Goal: Transaction & Acquisition: Subscribe to service/newsletter

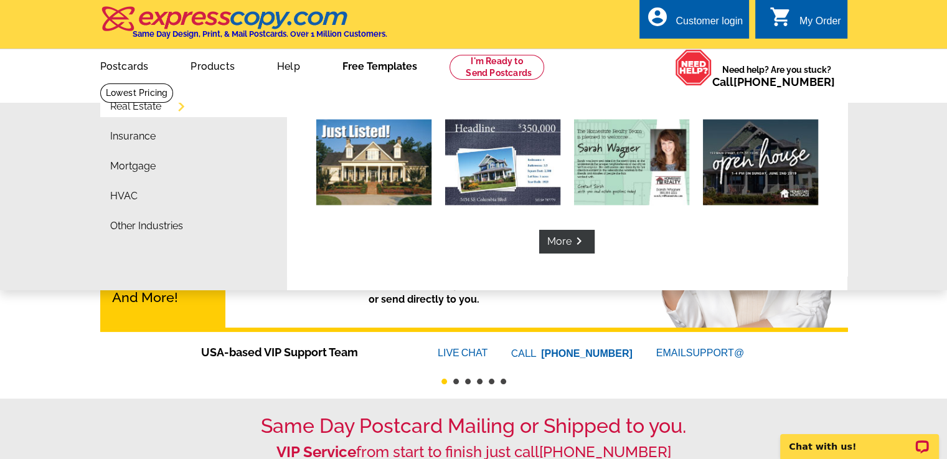
click at [898, 190] on div "Real Estate Insurance Mortgage HVAC Other Industries More keyboard_arrow_right …" at bounding box center [473, 185] width 947 height 207
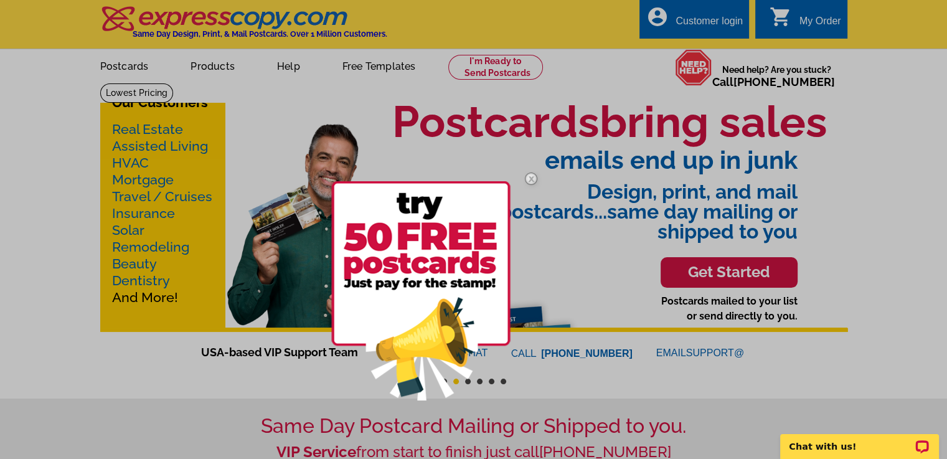
click at [147, 130] on div at bounding box center [473, 229] width 947 height 459
click at [577, 374] on div at bounding box center [473, 229] width 947 height 459
click at [866, 212] on div at bounding box center [473, 229] width 947 height 459
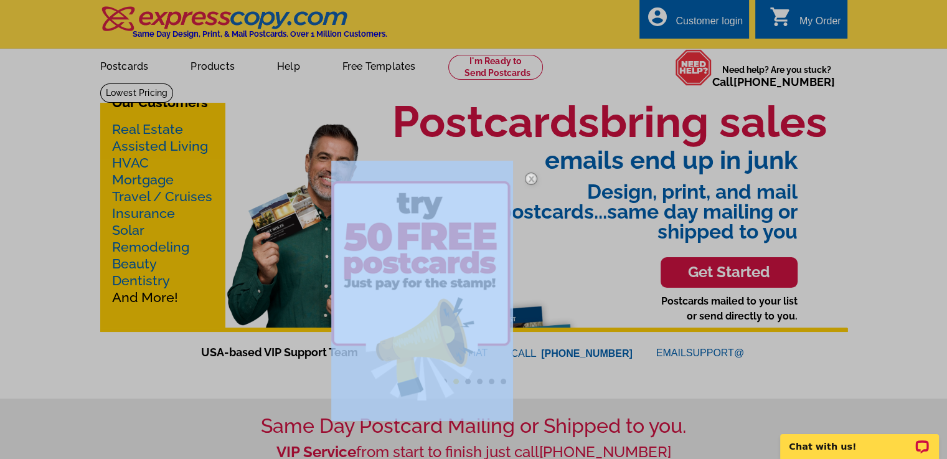
click at [866, 212] on div at bounding box center [473, 229] width 947 height 459
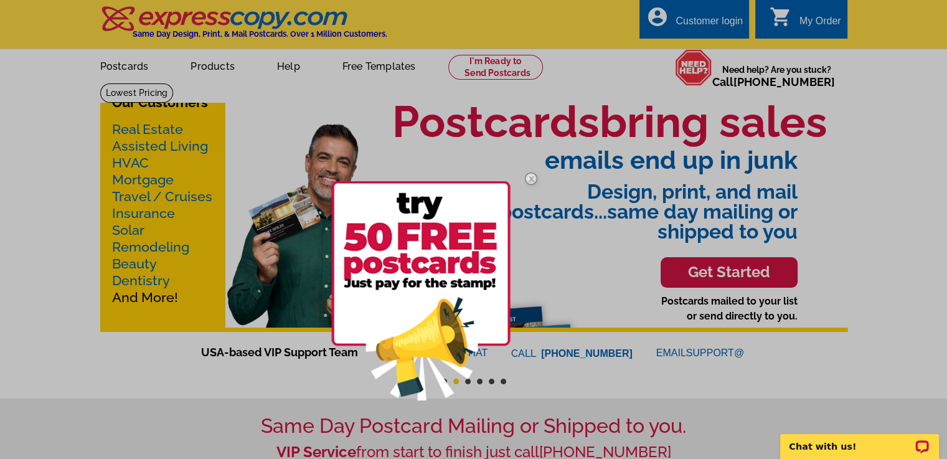
click at [719, 27] on div at bounding box center [473, 229] width 947 height 459
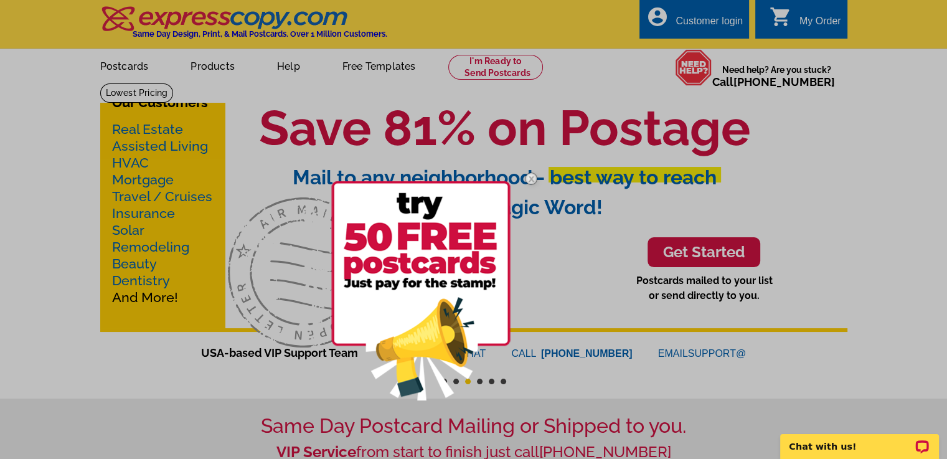
click at [687, 16] on div at bounding box center [473, 229] width 947 height 459
click at [692, 22] on div at bounding box center [473, 229] width 947 height 459
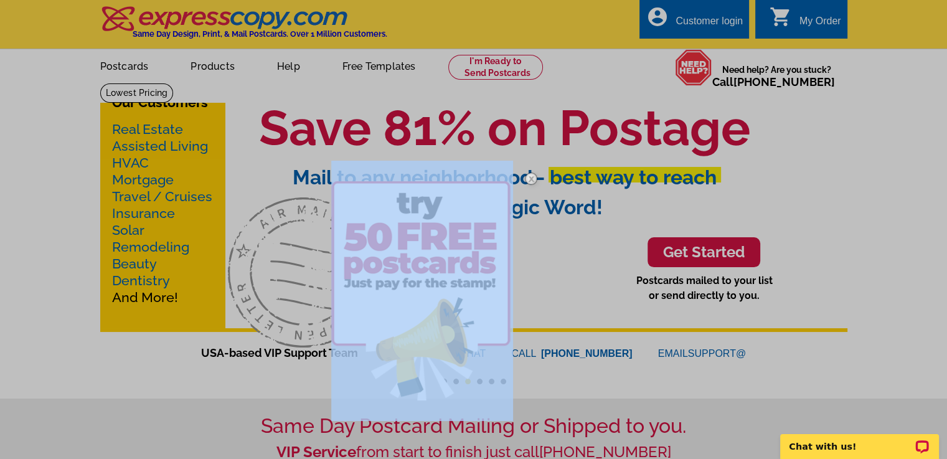
click at [692, 22] on div at bounding box center [473, 229] width 947 height 459
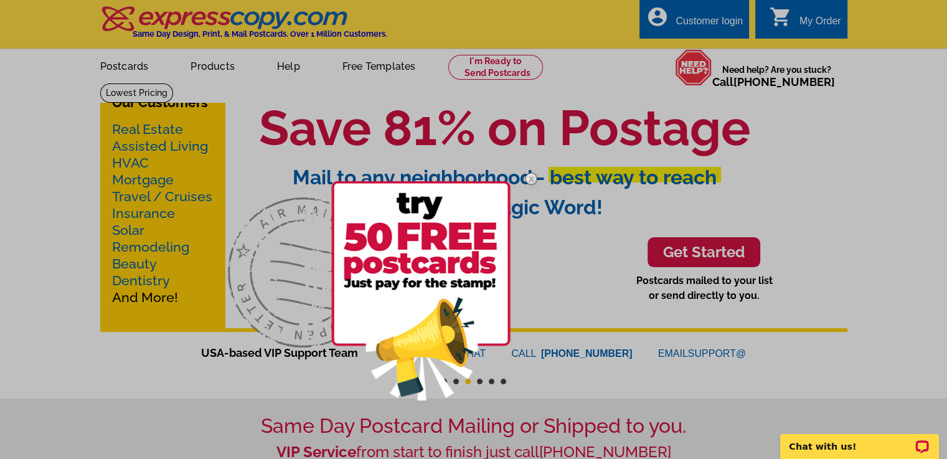
click at [675, 31] on div at bounding box center [473, 229] width 947 height 459
click at [737, 186] on div at bounding box center [473, 229] width 947 height 459
click at [437, 332] on img at bounding box center [420, 290] width 179 height 219
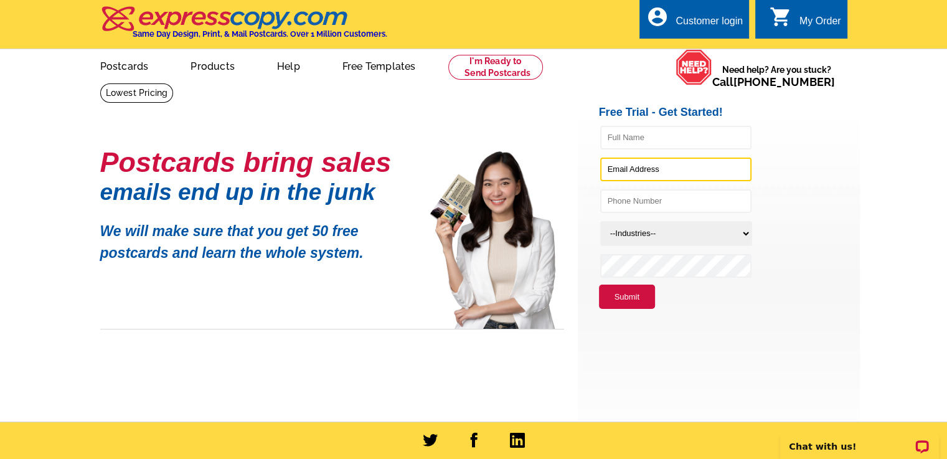
type input "[PERSON_NAME][EMAIL_ADDRESS][DOMAIN_NAME]"
click at [704, 21] on div "Customer login" at bounding box center [709, 24] width 67 height 17
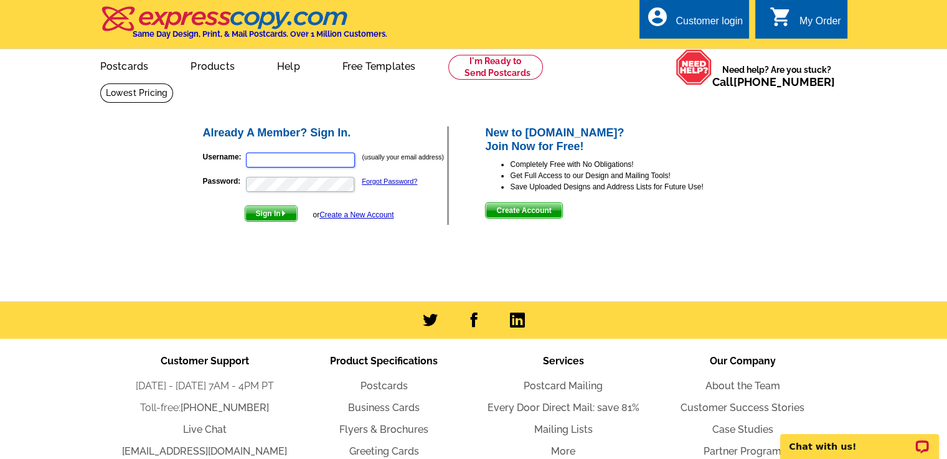
type input "[PERSON_NAME][EMAIL_ADDRESS][DOMAIN_NAME]"
click at [275, 212] on span "Sign In" at bounding box center [271, 213] width 52 height 15
